Goal: Navigation & Orientation: Find specific page/section

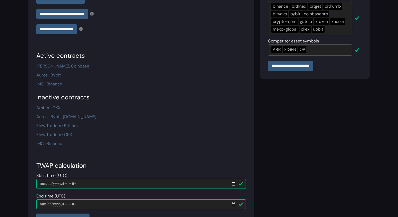
scroll to position [179, 0]
click at [94, 64] on div "Auros · Binance, Coinbase" at bounding box center [141, 66] width 210 height 6
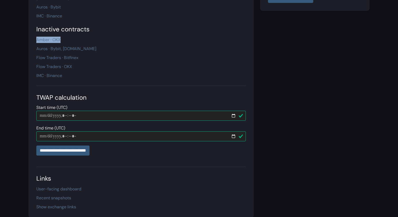
scroll to position [247, 0]
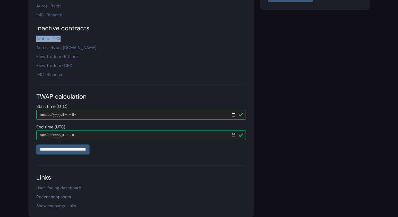
click at [57, 197] on link "Recent snapshots" at bounding box center [53, 197] width 35 height 6
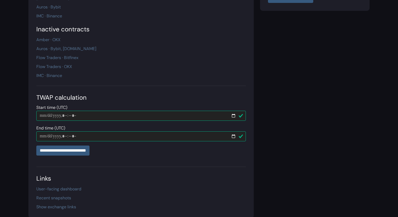
scroll to position [247, 0]
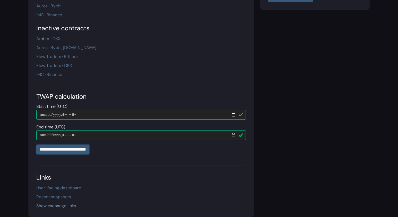
click at [51, 205] on link "Show exchange links" at bounding box center [56, 206] width 40 height 6
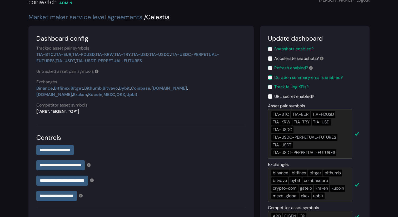
scroll to position [0, 0]
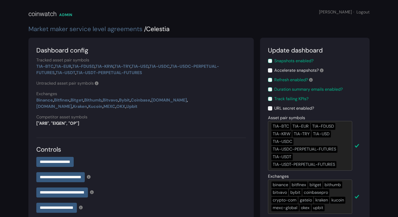
click at [43, 12] on div "coinwatch" at bounding box center [42, 13] width 28 height 9
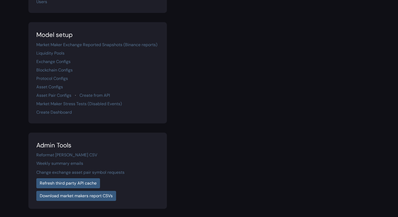
scroll to position [70, 0]
click at [68, 156] on link "Reformat Wintermute CSV" at bounding box center [66, 155] width 61 height 6
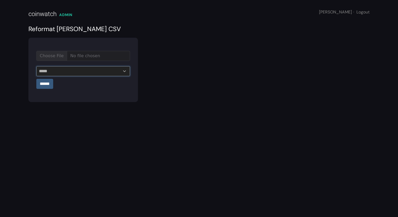
click at [83, 69] on select "**********" at bounding box center [83, 71] width 94 height 10
select select "**********"
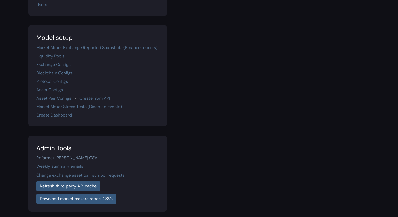
scroll to position [70, 0]
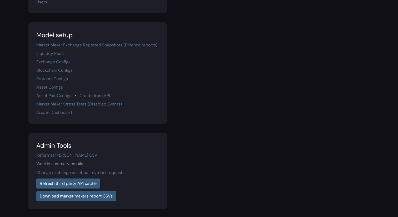
click at [59, 165] on link "Weekly summary emails" at bounding box center [59, 164] width 47 height 6
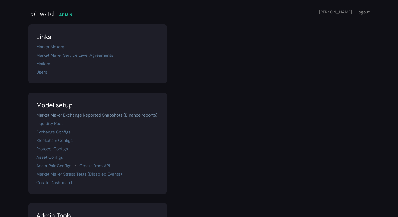
click at [72, 114] on link "Market Maker Exchange Reported Snapshots (Binance reports)" at bounding box center [96, 115] width 121 height 6
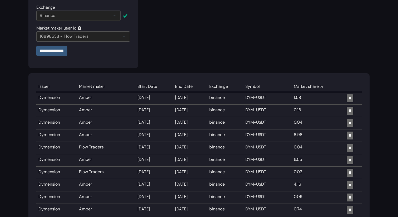
scroll to position [158, 0]
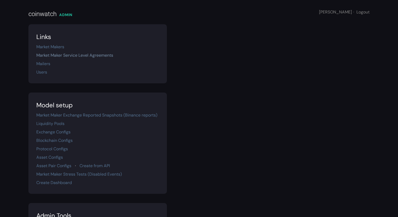
click at [48, 55] on link "Market Maker Service Level Agreements" at bounding box center [74, 55] width 77 height 6
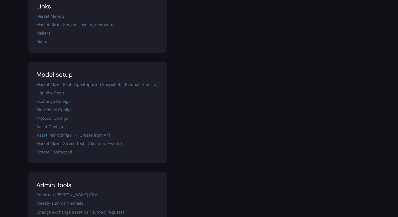
scroll to position [33, 0]
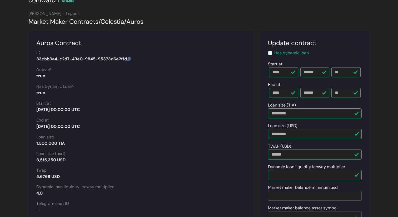
scroll to position [14, 0]
drag, startPoint x: 36, startPoint y: 105, endPoint x: 95, endPoint y: 126, distance: 63.2
click at [95, 126] on p "[DATE] 00:00:00 UTC" at bounding box center [141, 126] width 210 height 6
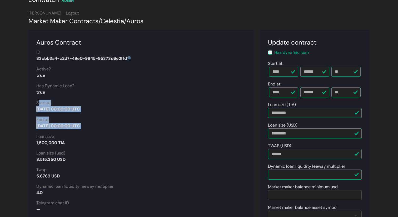
drag, startPoint x: 95, startPoint y: 126, endPoint x: 36, endPoint y: 104, distance: 63.3
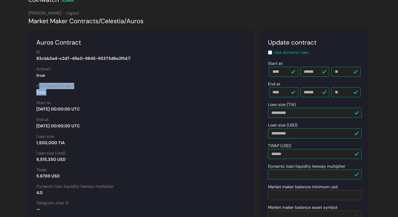
drag, startPoint x: 35, startPoint y: 84, endPoint x: 55, endPoint y: 98, distance: 23.9
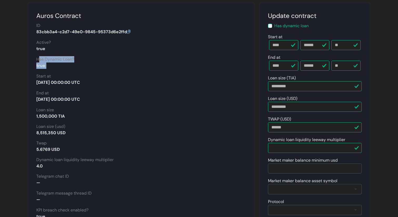
scroll to position [42, 0]
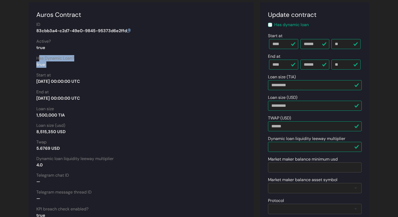
drag, startPoint x: 30, startPoint y: 112, endPoint x: 74, endPoint y: 134, distance: 49.4
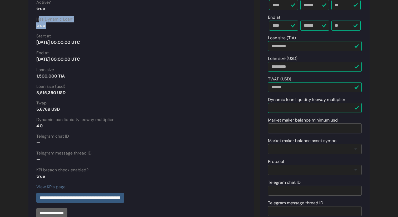
scroll to position [87, 0]
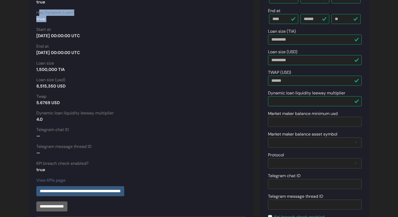
drag, startPoint x: 35, startPoint y: 96, endPoint x: 72, endPoint y: 101, distance: 37.2
drag, startPoint x: 34, startPoint y: 111, endPoint x: 68, endPoint y: 117, distance: 34.8
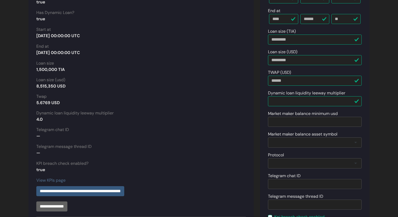
click at [68, 117] on div "4.0" at bounding box center [141, 119] width 210 height 6
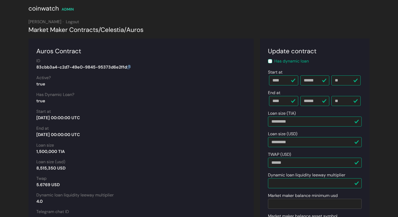
scroll to position [0, 0]
